Goal: Information Seeking & Learning: Learn about a topic

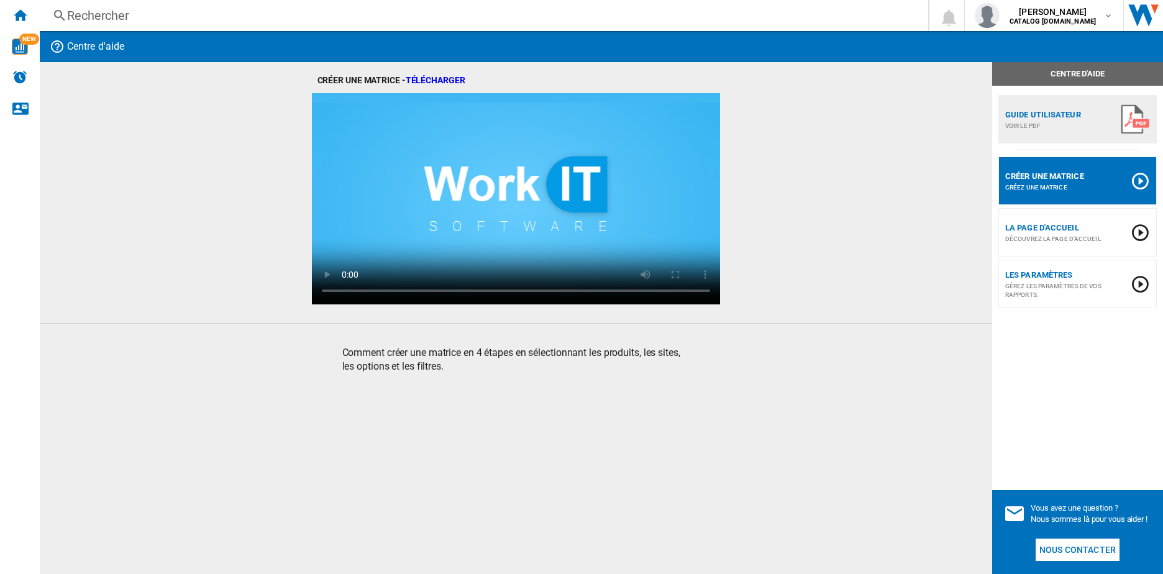
click at [85, 13] on div "Rechercher" at bounding box center [481, 15] width 829 height 17
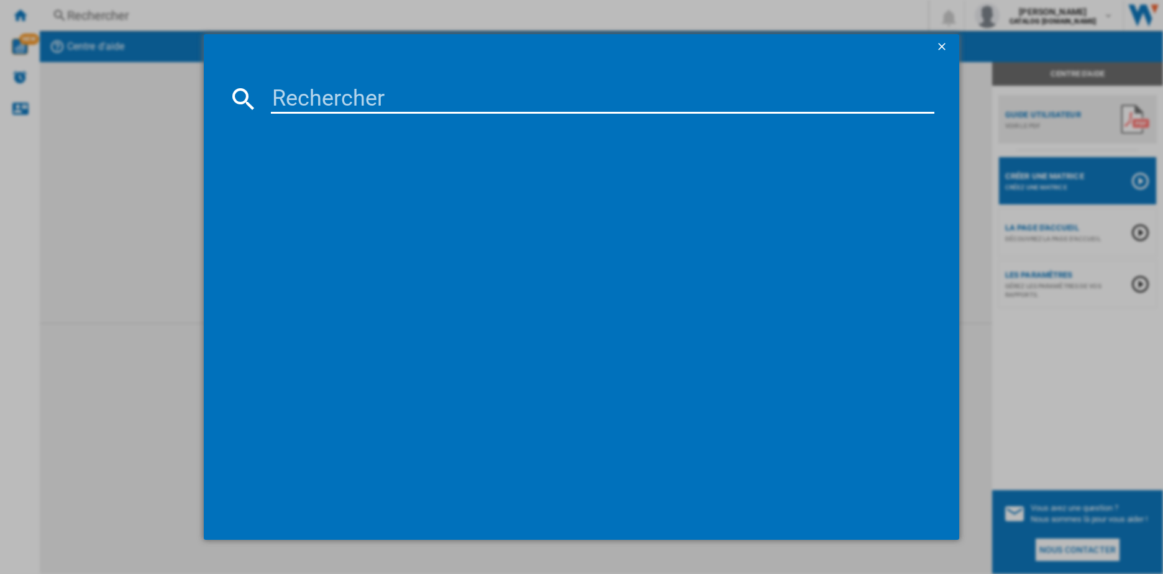
click at [297, 99] on input at bounding box center [603, 99] width 664 height 30
click at [362, 98] on input "qt1810" at bounding box center [603, 99] width 664 height 30
type input "qt1811"
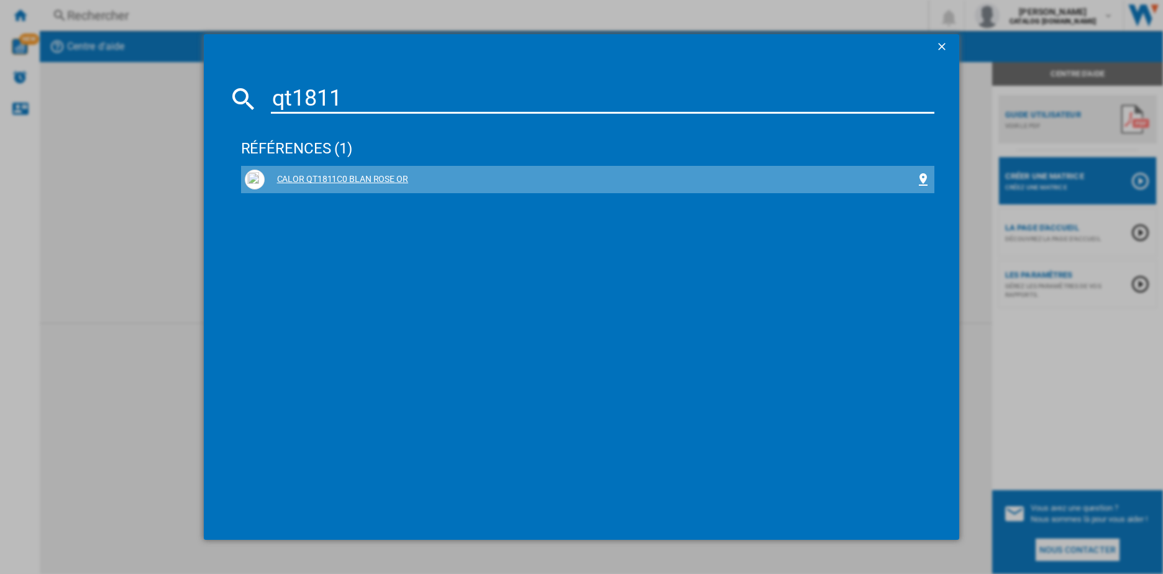
click at [316, 176] on div "CALOR QT1811C0 BLAN ROSE OR" at bounding box center [591, 179] width 652 height 12
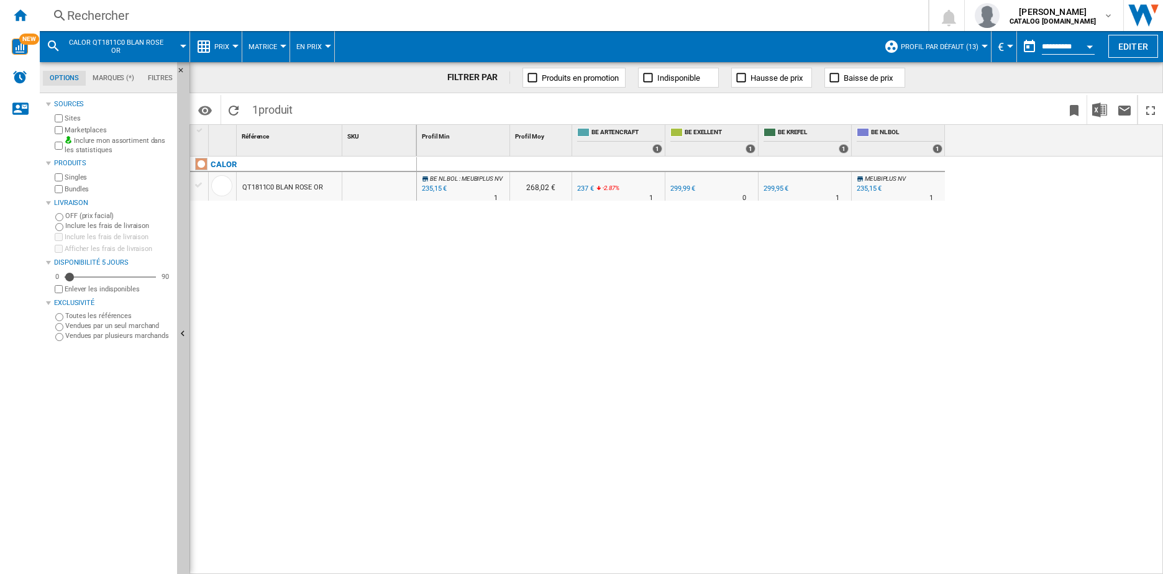
click at [258, 186] on div "QT1811C0 BLAN ROSE OR" at bounding box center [282, 187] width 81 height 29
